Goal: Information Seeking & Learning: Learn about a topic

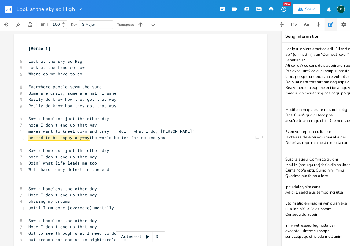
scroll to position [369, 0]
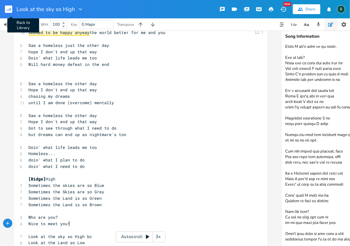
click at [10, 9] on rect "button" at bounding box center [8, 9] width 7 height 7
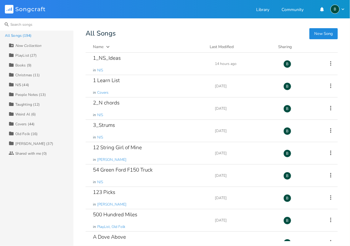
click at [22, 27] on input at bounding box center [36, 24] width 73 height 12
click at [9, 26] on input at bounding box center [36, 24] width 73 height 12
click at [6, 25] on input at bounding box center [36, 24] width 73 height 12
click at [16, 26] on input at bounding box center [36, 24] width 73 height 12
click at [6, 25] on input at bounding box center [36, 24] width 73 height 12
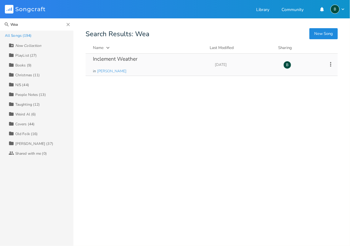
type input "Wea"
click at [122, 60] on div "Inclement Weather" at bounding box center [115, 58] width 45 height 5
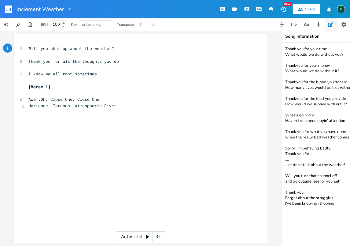
click at [335, 203] on textarea "Thank you for your time What would we do without you? Thankyou for your money W…" at bounding box center [343, 144] width 122 height 203
type textarea "Thank you for your time What would we do without you? Thankyou for your money W…"
click at [17, 3] on button "button" at bounding box center [11, 9] width 12 height 15
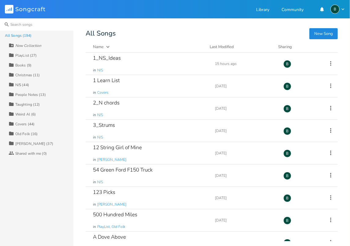
click at [15, 24] on input at bounding box center [36, 24] width 73 height 12
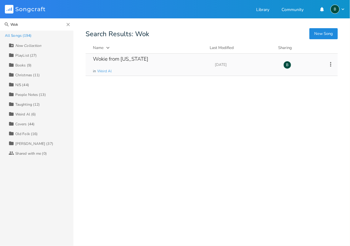
type input "Wok"
click at [114, 61] on div "Wokie from [US_STATE]" at bounding box center [120, 58] width 55 height 5
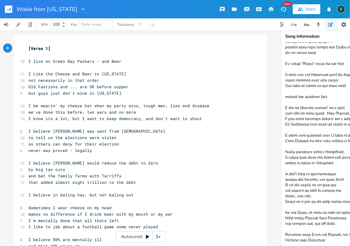
scroll to position [111, 0]
click at [331, 235] on textarea at bounding box center [343, 144] width 122 height 203
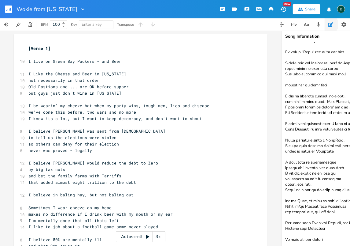
scroll to position [122, 0]
drag, startPoint x: 307, startPoint y: 239, endPoint x: 304, endPoint y: 239, distance: 3.4
click at [304, 239] on textarea at bounding box center [343, 144] width 122 height 203
click at [329, 235] on textarea at bounding box center [343, 144] width 122 height 203
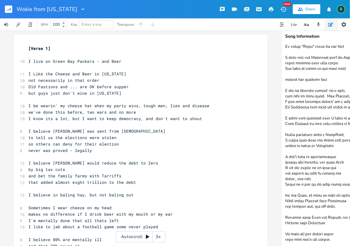
type textarea "noun - consternation a sudden, alarming amazement or dread that results in utte…"
